Goal: Task Accomplishment & Management: Manage account settings

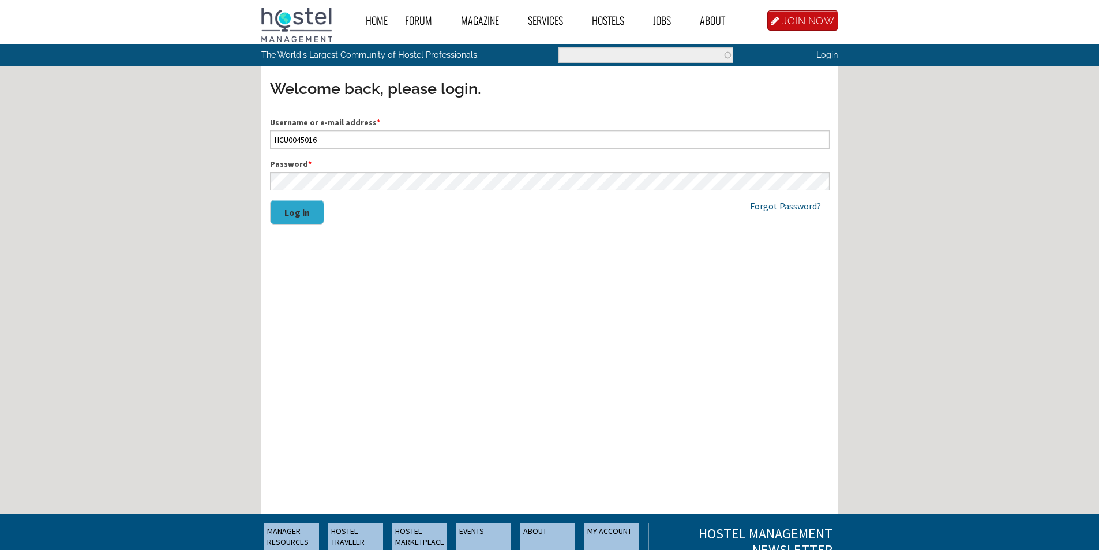
type input "HCU0045016"
click at [312, 218] on button "Log in" at bounding box center [297, 212] width 54 height 25
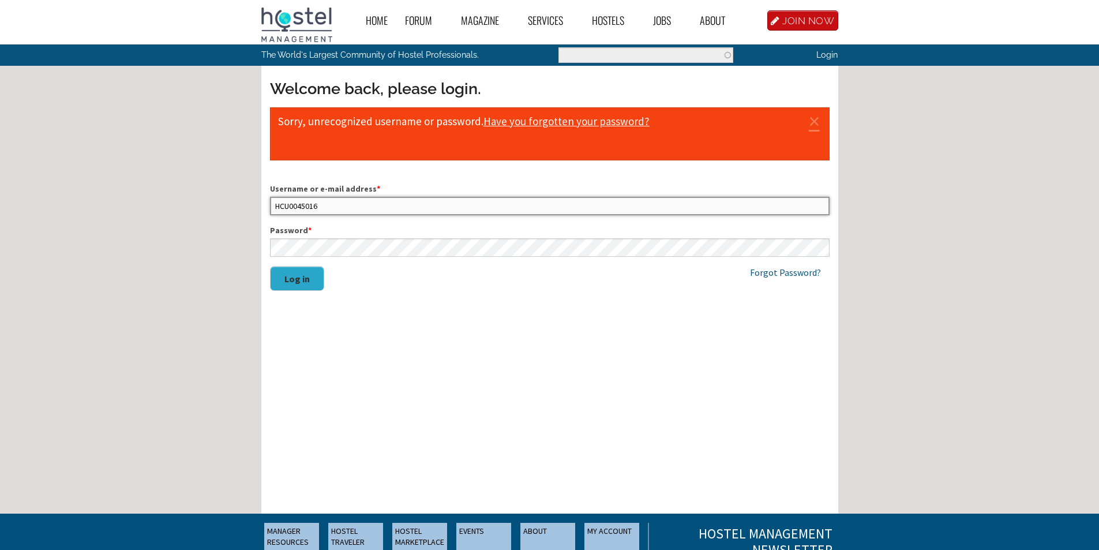
click at [341, 207] on input "HCU0045016" at bounding box center [550, 206] width 560 height 18
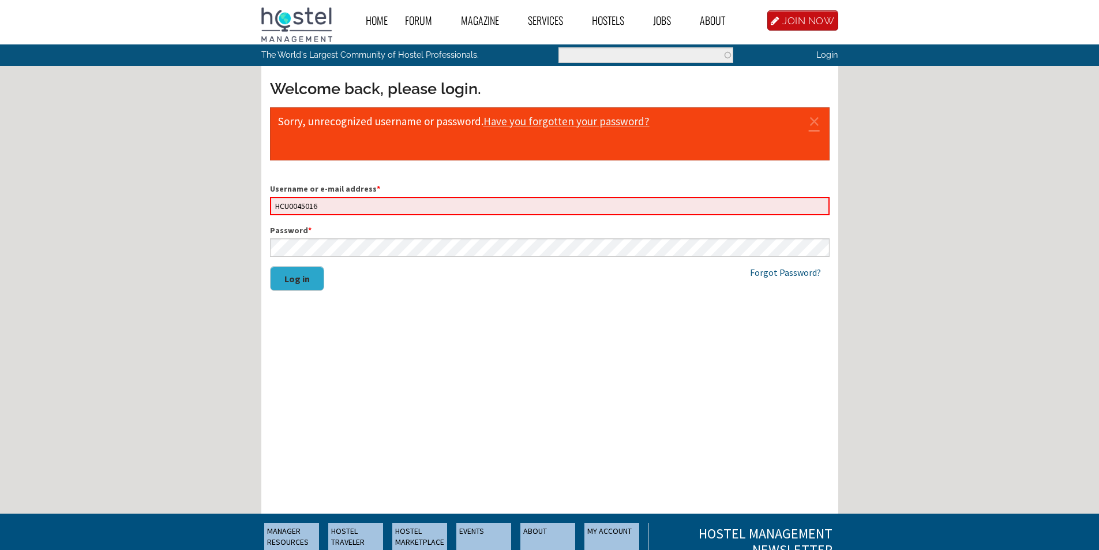
click at [301, 273] on button "Log in" at bounding box center [297, 278] width 54 height 25
